Goal: Task Accomplishment & Management: Complete application form

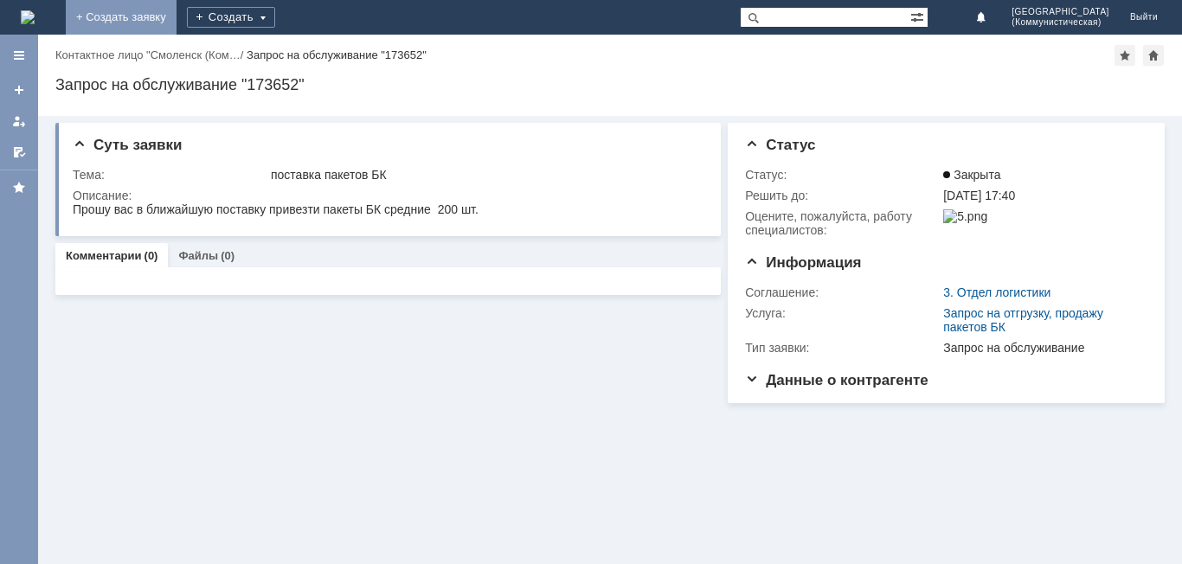
click at [177, 16] on link "+ Создать заявку" at bounding box center [121, 17] width 111 height 35
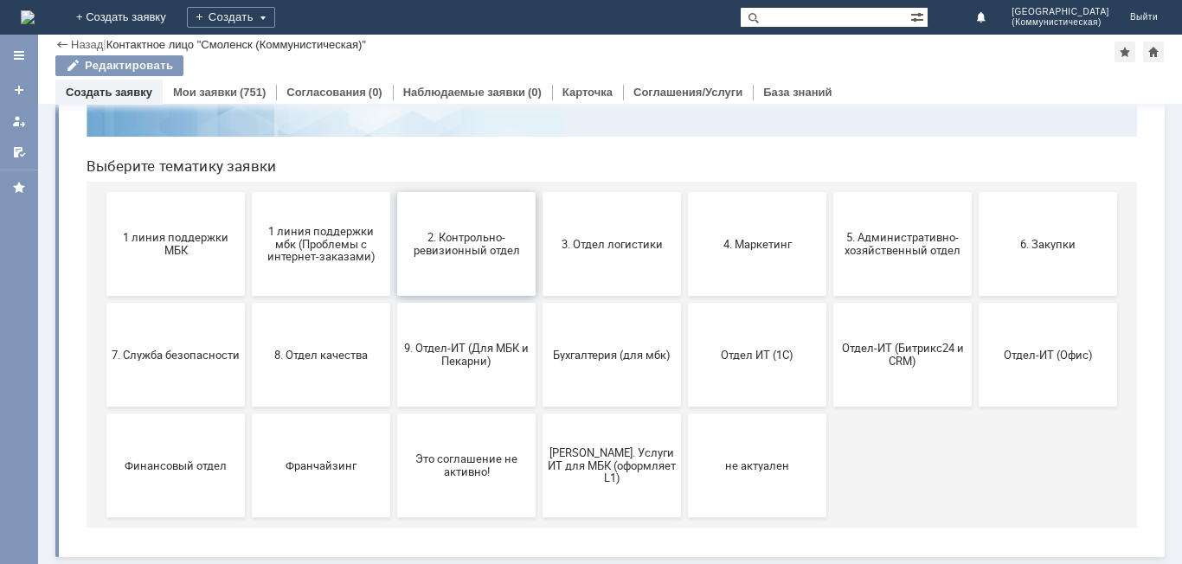
scroll to position [141, 0]
click at [718, 246] on span "4. Маркетинг" at bounding box center [757, 243] width 128 height 13
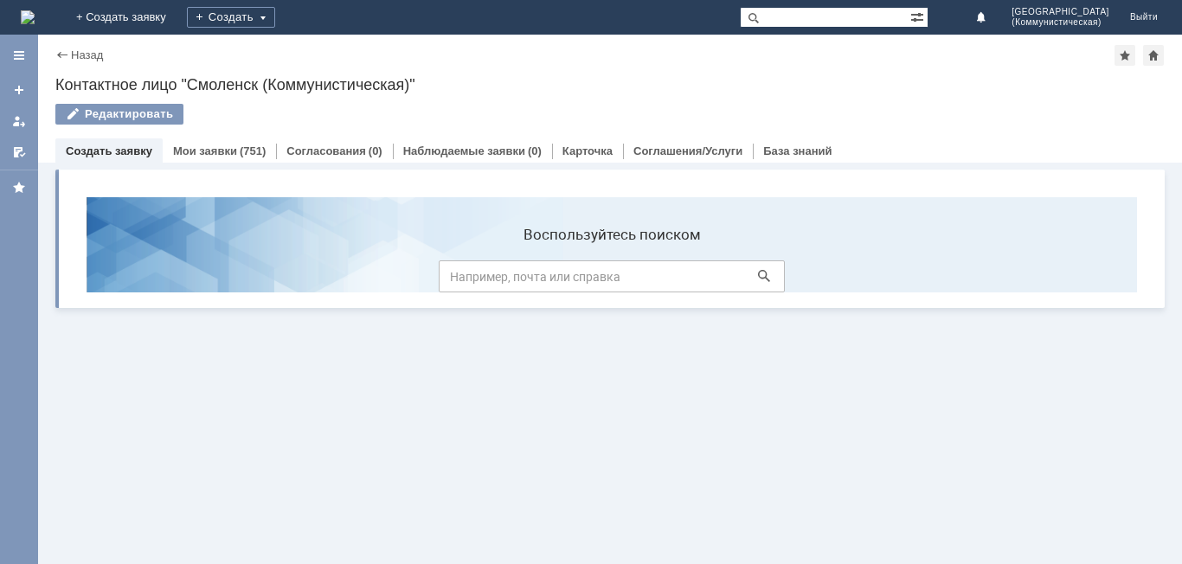
scroll to position [0, 0]
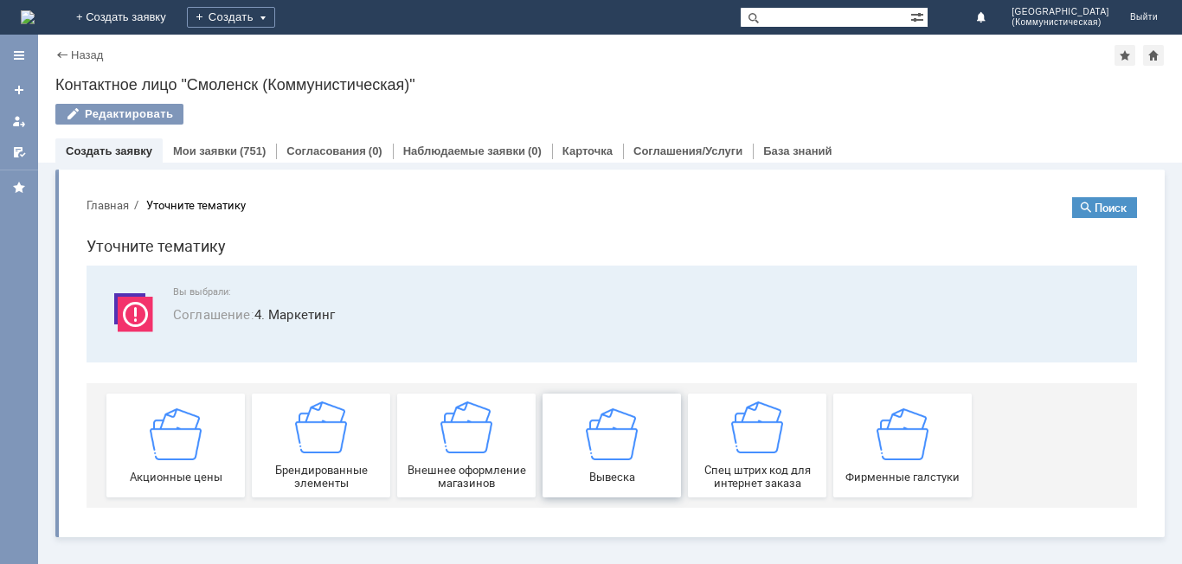
click at [611, 441] on img at bounding box center [612, 434] width 52 height 52
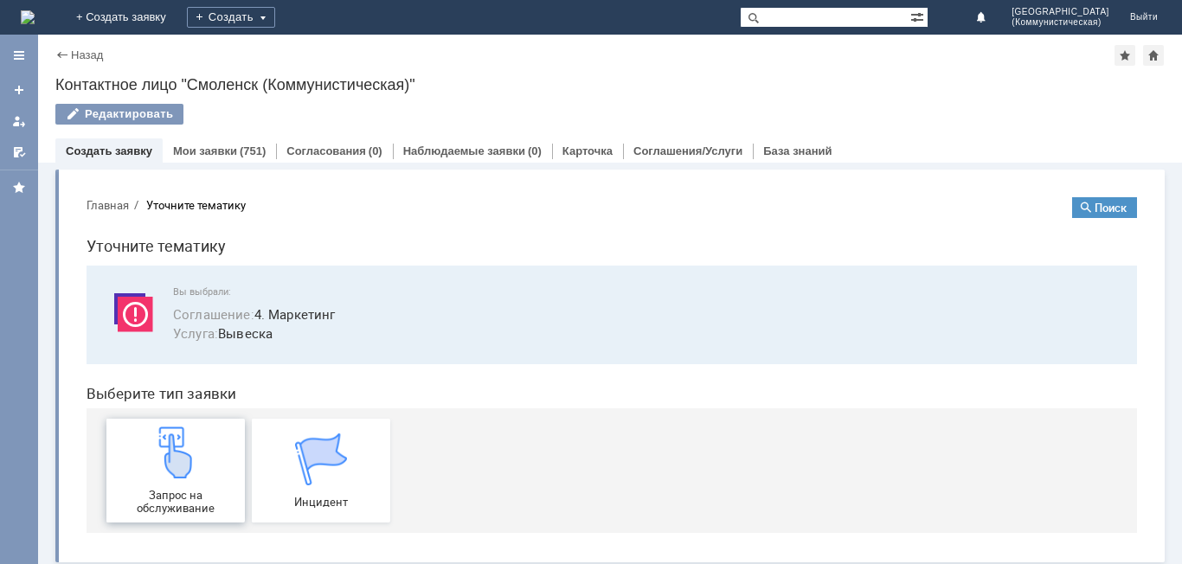
click at [171, 466] on img at bounding box center [176, 453] width 52 height 52
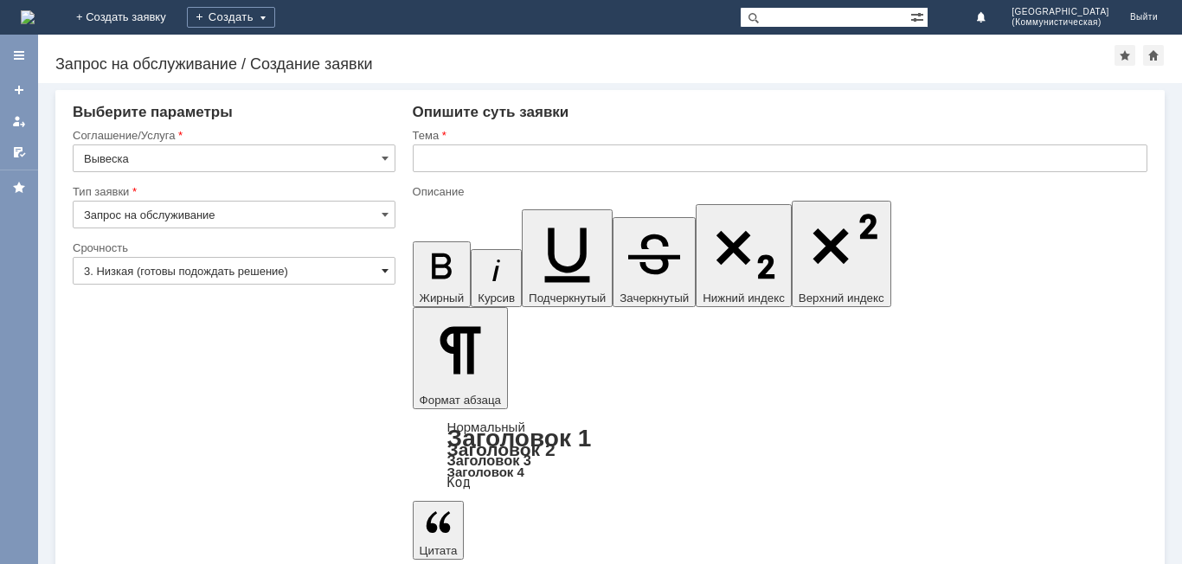
click at [383, 266] on span at bounding box center [385, 271] width 7 height 14
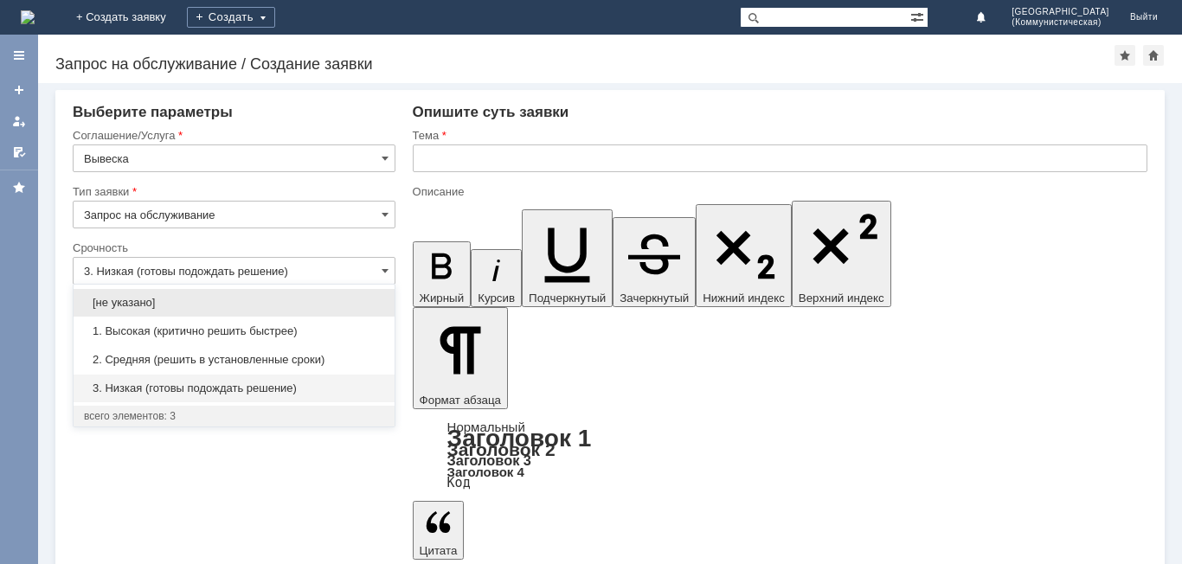
click at [158, 332] on span "1. Высокая (критично решить быстрее)" at bounding box center [234, 332] width 300 height 14
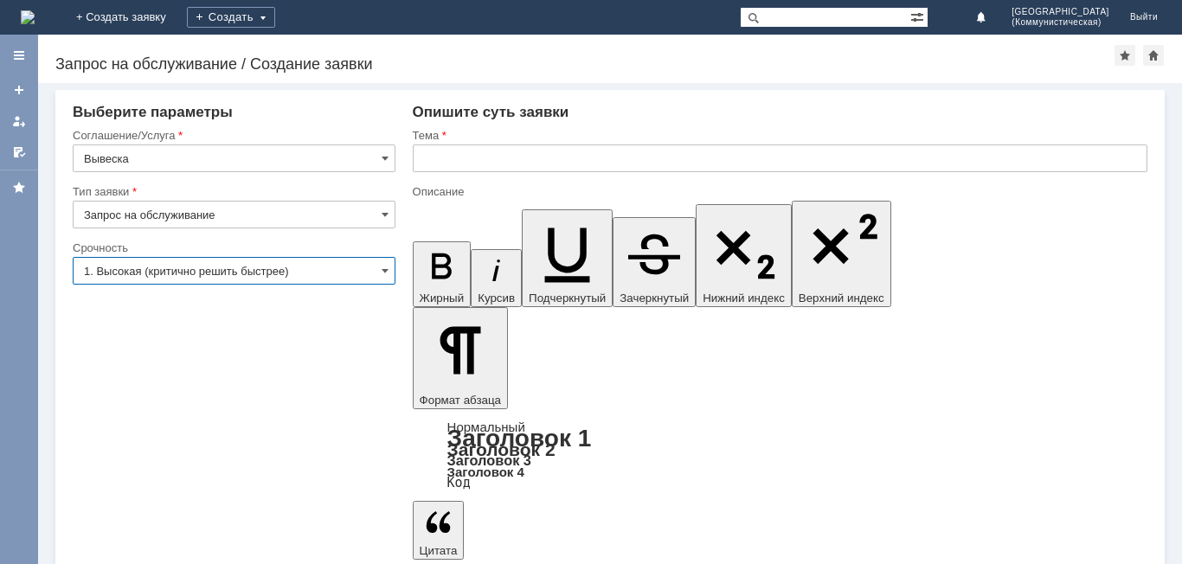
type input "1. Высокая (критично решить быстрее)"
click at [426, 157] on input "text" at bounding box center [780, 159] width 735 height 28
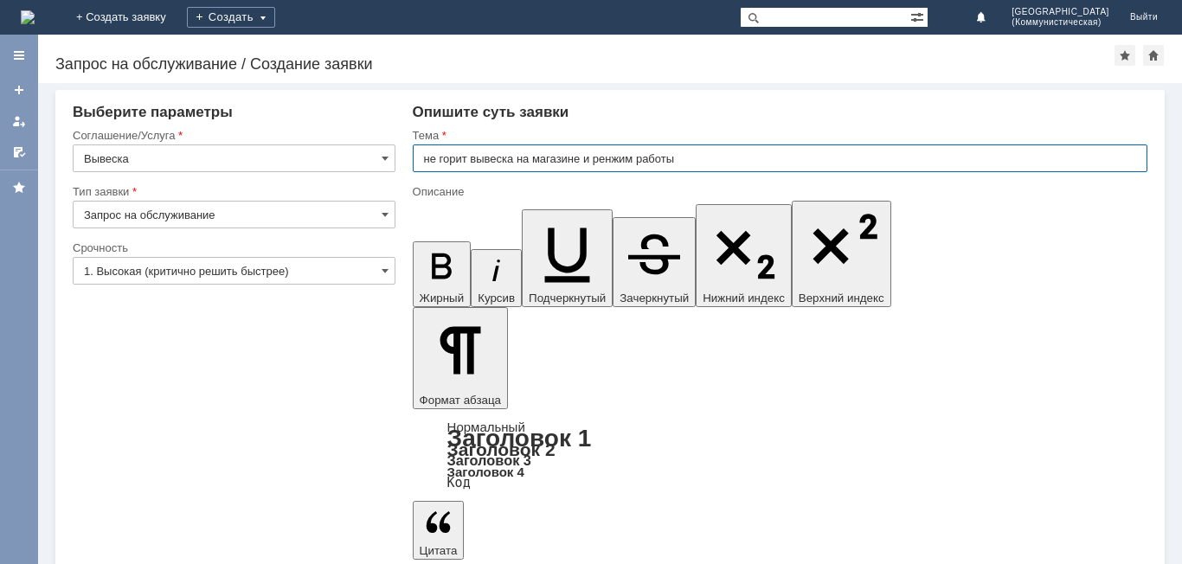
click at [615, 156] on input "не горит вывеска на магазине и ренжим работы" at bounding box center [780, 159] width 735 height 28
type input "не горит вывеска на магазине и режим работы"
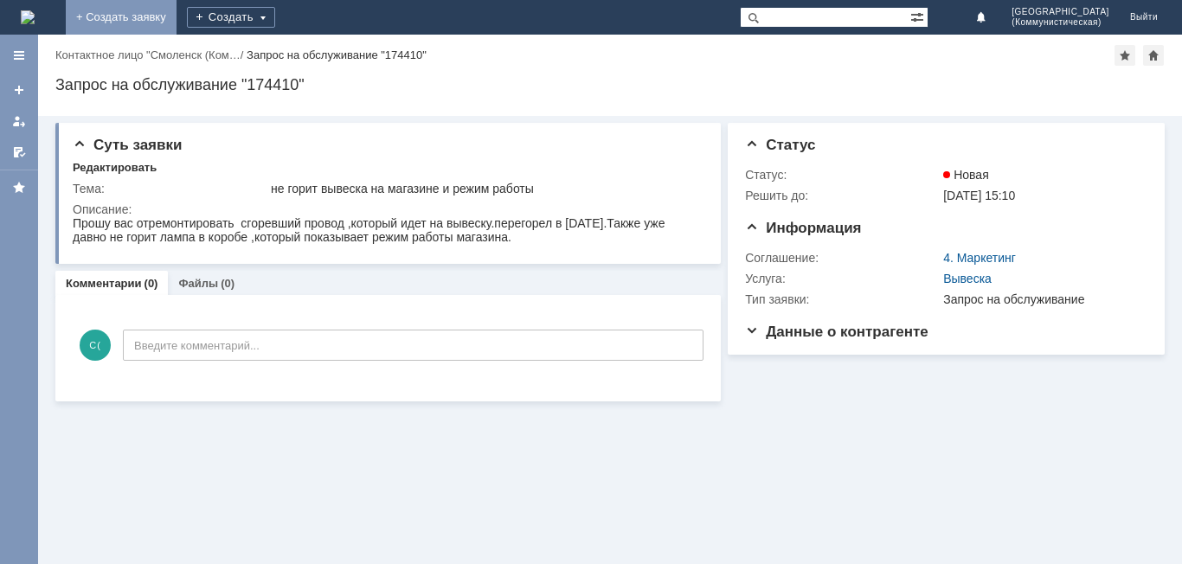
click at [177, 17] on link "+ Создать заявку" at bounding box center [121, 17] width 111 height 35
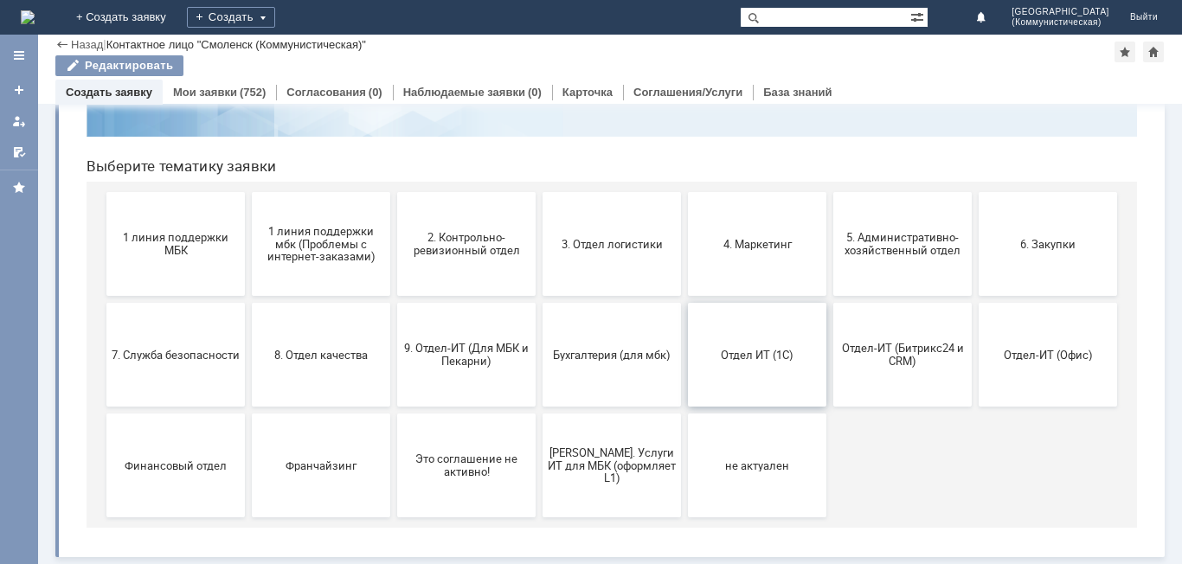
scroll to position [141, 0]
click at [902, 261] on button "5. Административно-хозяйственный отдел" at bounding box center [903, 244] width 138 height 104
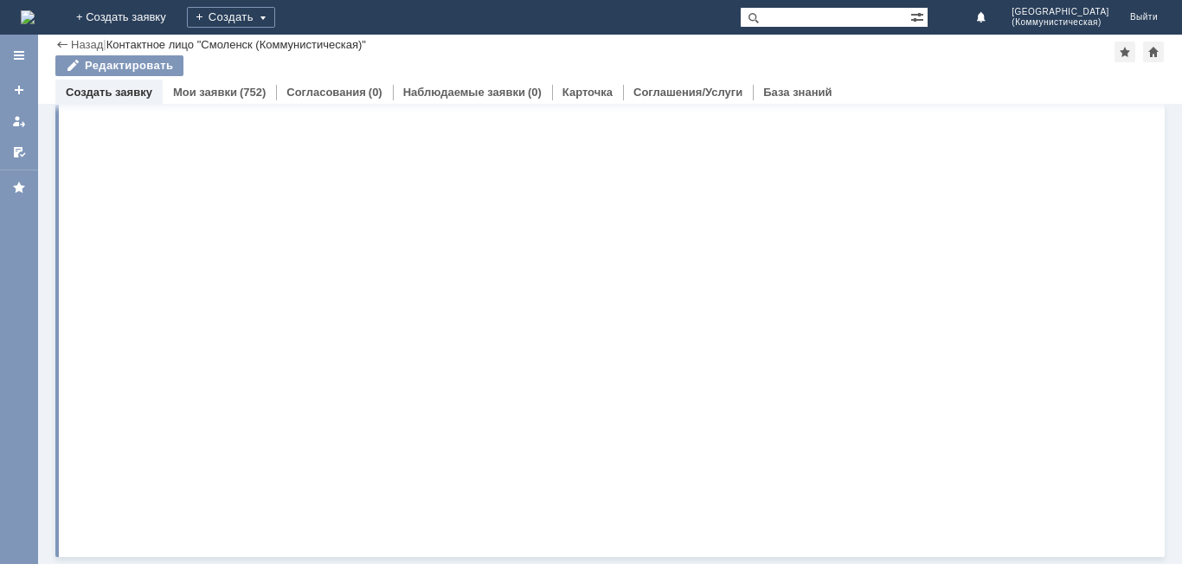
scroll to position [0, 0]
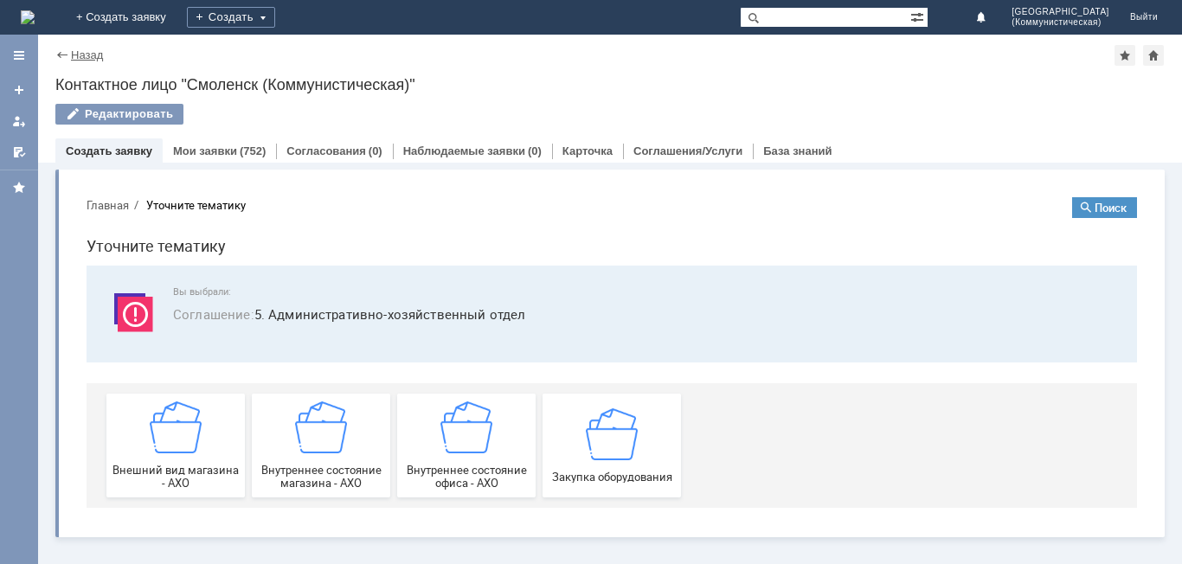
click at [81, 53] on link "Назад" at bounding box center [87, 54] width 32 height 13
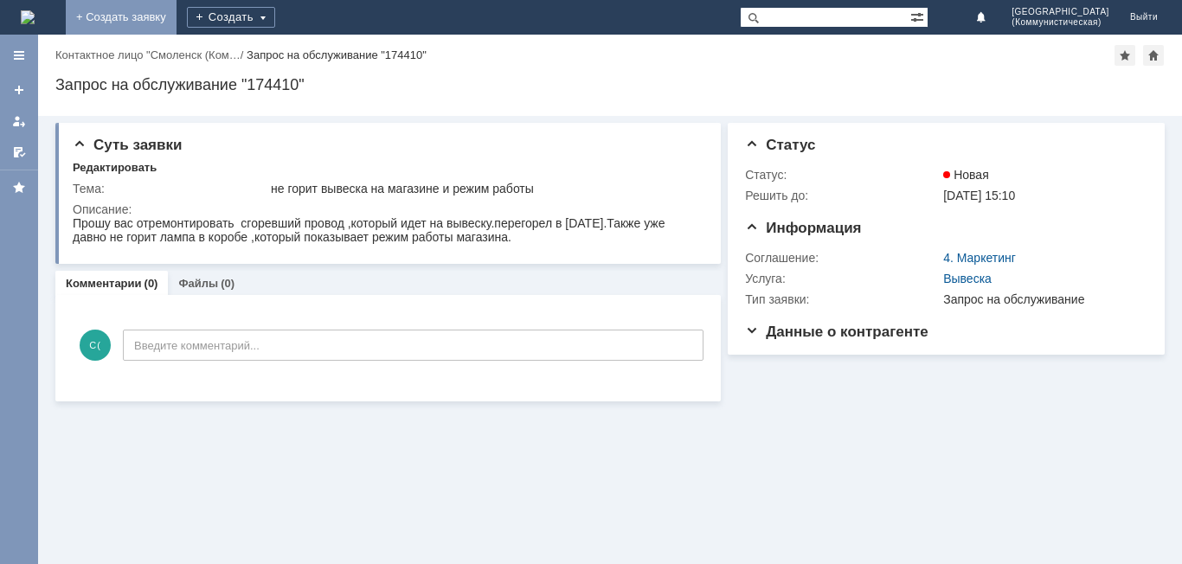
click at [177, 16] on link "+ Создать заявку" at bounding box center [121, 17] width 111 height 35
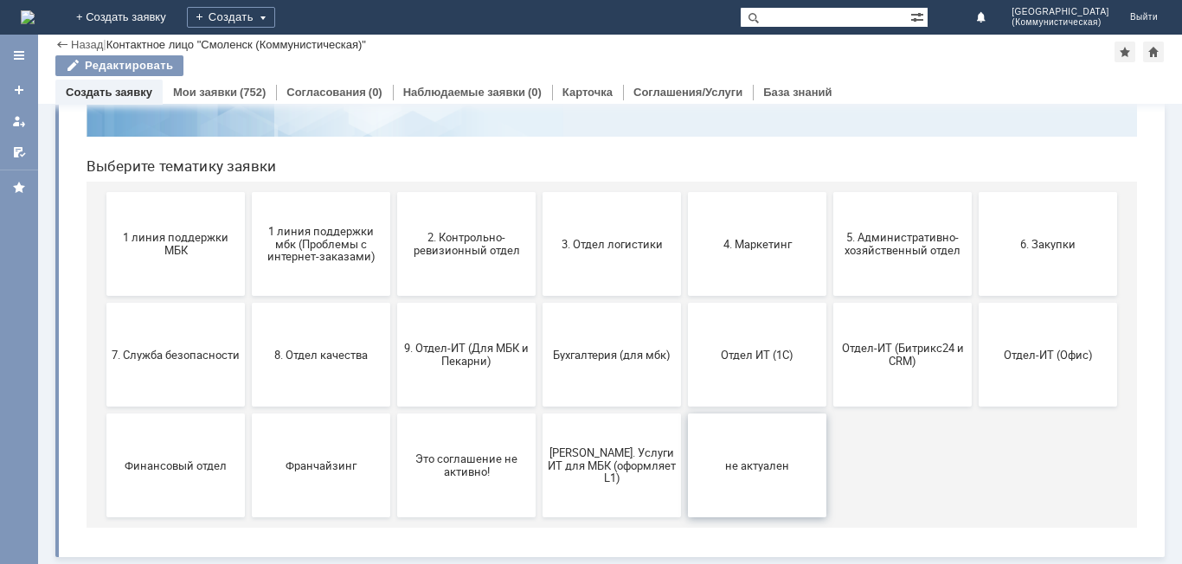
scroll to position [141, 0]
drag, startPoint x: 1005, startPoint y: 248, endPoint x: 1072, endPoint y: 231, distance: 68.6
click at [1005, 248] on span "6. Закупки" at bounding box center [1048, 243] width 128 height 13
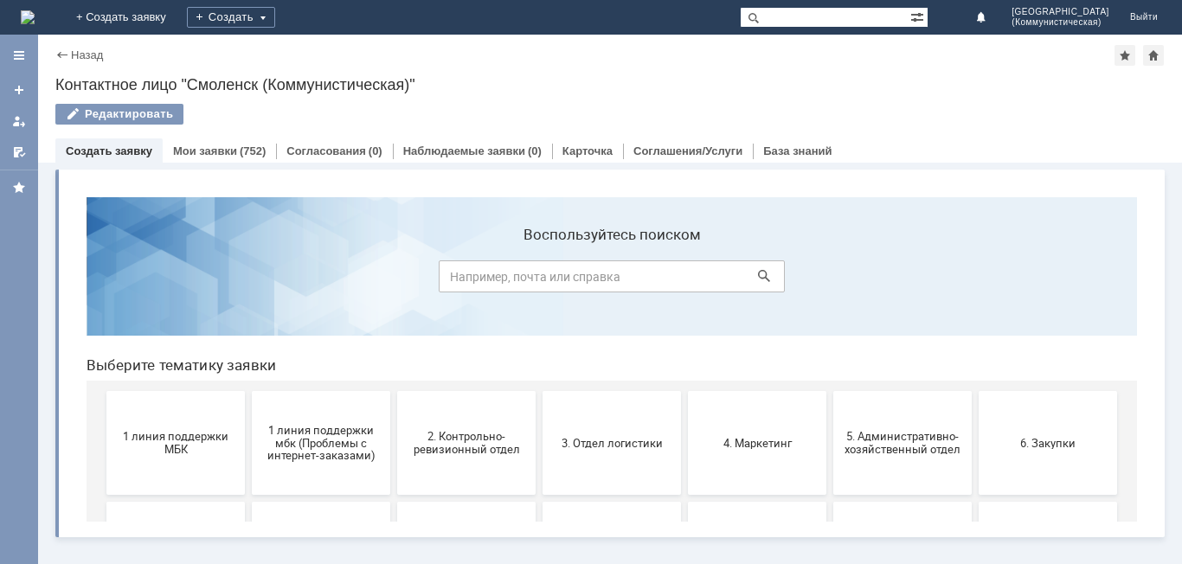
scroll to position [0, 0]
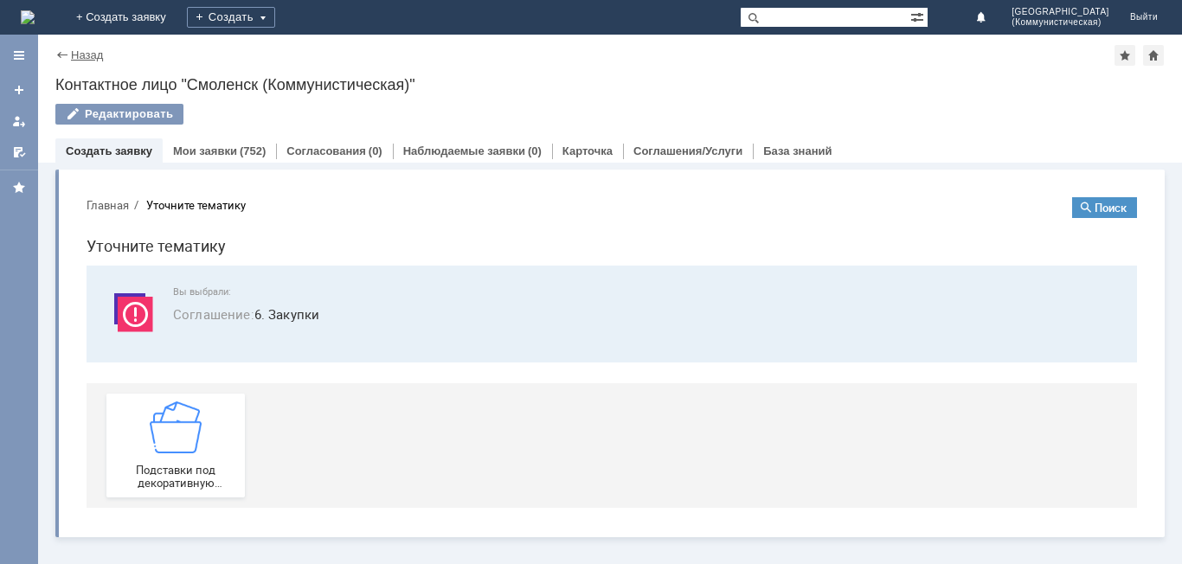
click at [76, 53] on link "Назад" at bounding box center [87, 54] width 32 height 13
